Goal: Navigation & Orientation: Understand site structure

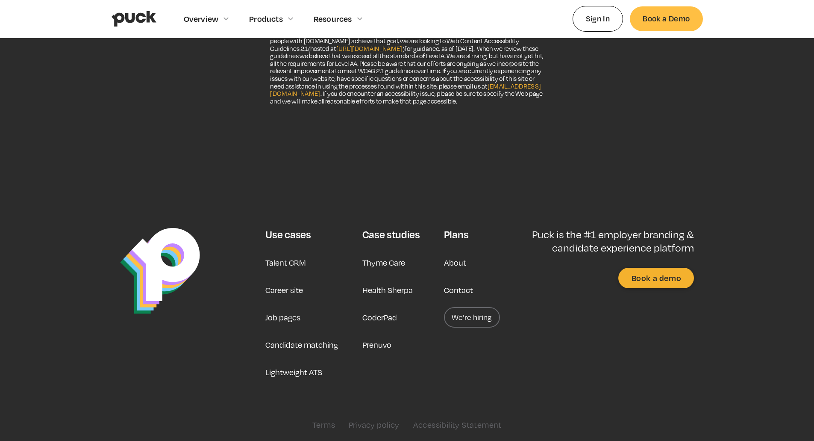
scroll to position [109, 0]
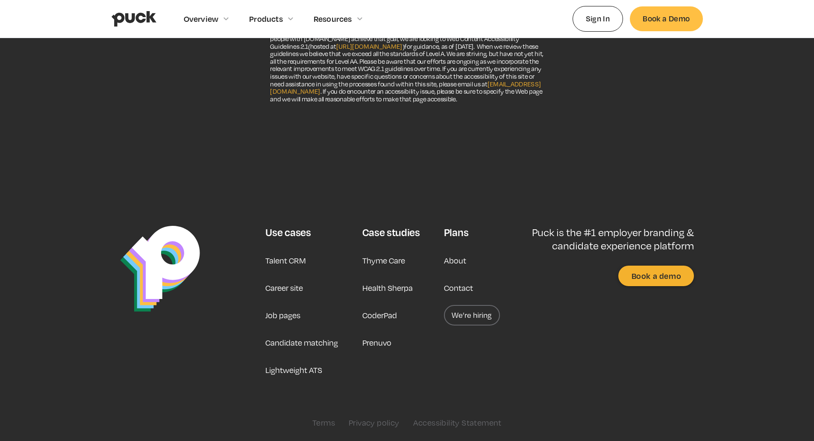
click at [456, 263] on link "About" at bounding box center [455, 260] width 22 height 21
click at [281, 285] on link "Career site" at bounding box center [284, 287] width 38 height 21
